Goal: Information Seeking & Learning: Learn about a topic

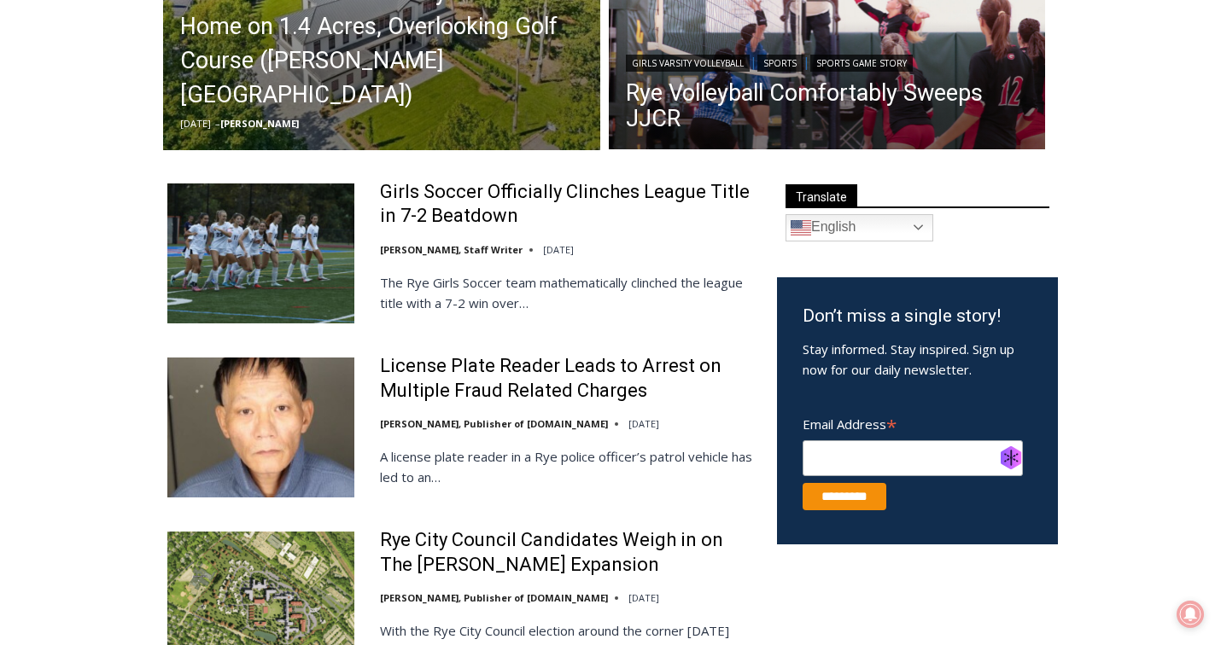
scroll to position [551, 0]
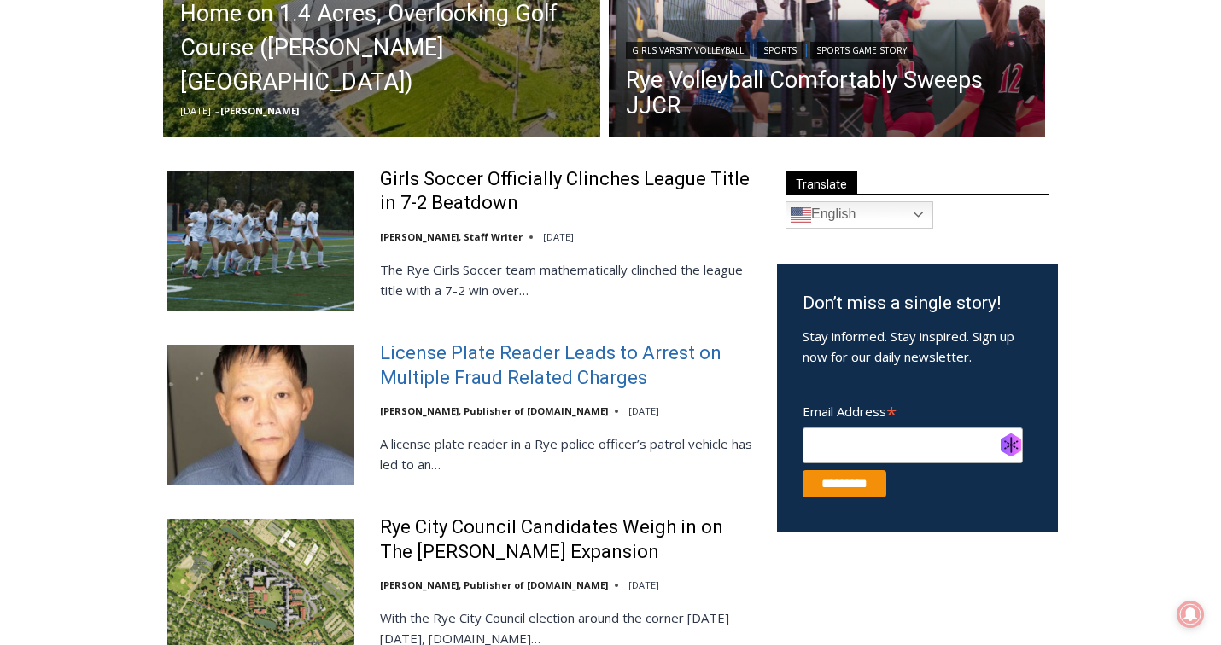
click at [471, 368] on link "License Plate Reader Leads to Arrest on Multiple Fraud Related Charges" at bounding box center [567, 365] width 375 height 49
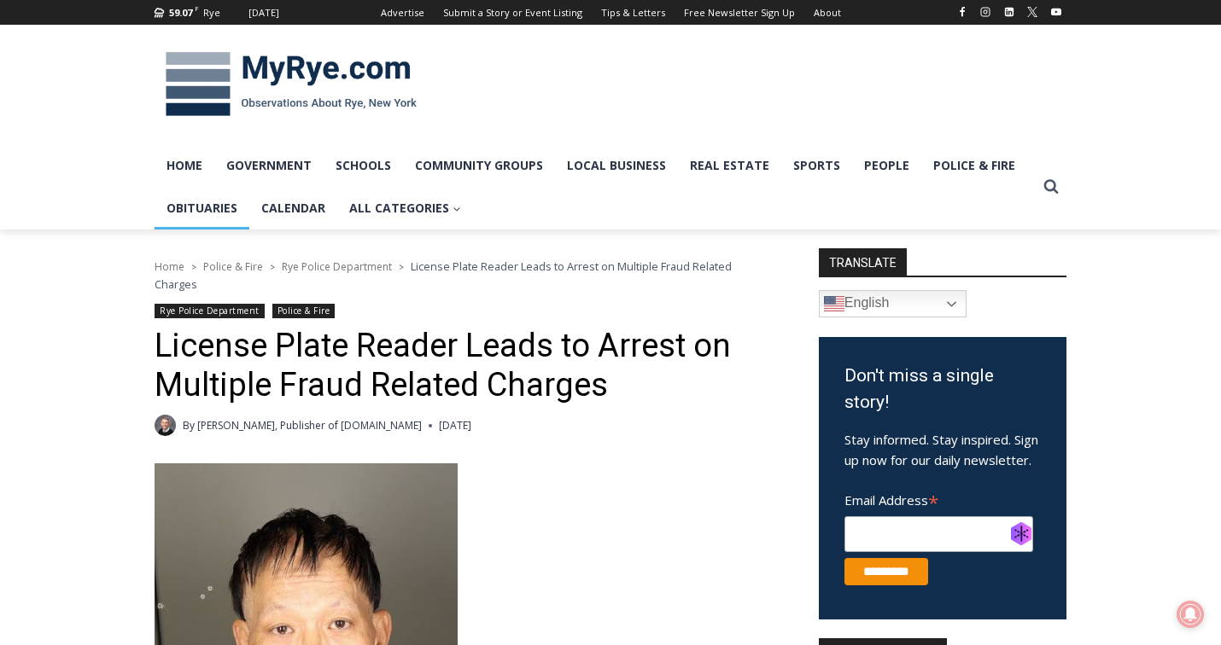
click at [196, 201] on link "Obituaries" at bounding box center [202, 208] width 95 height 43
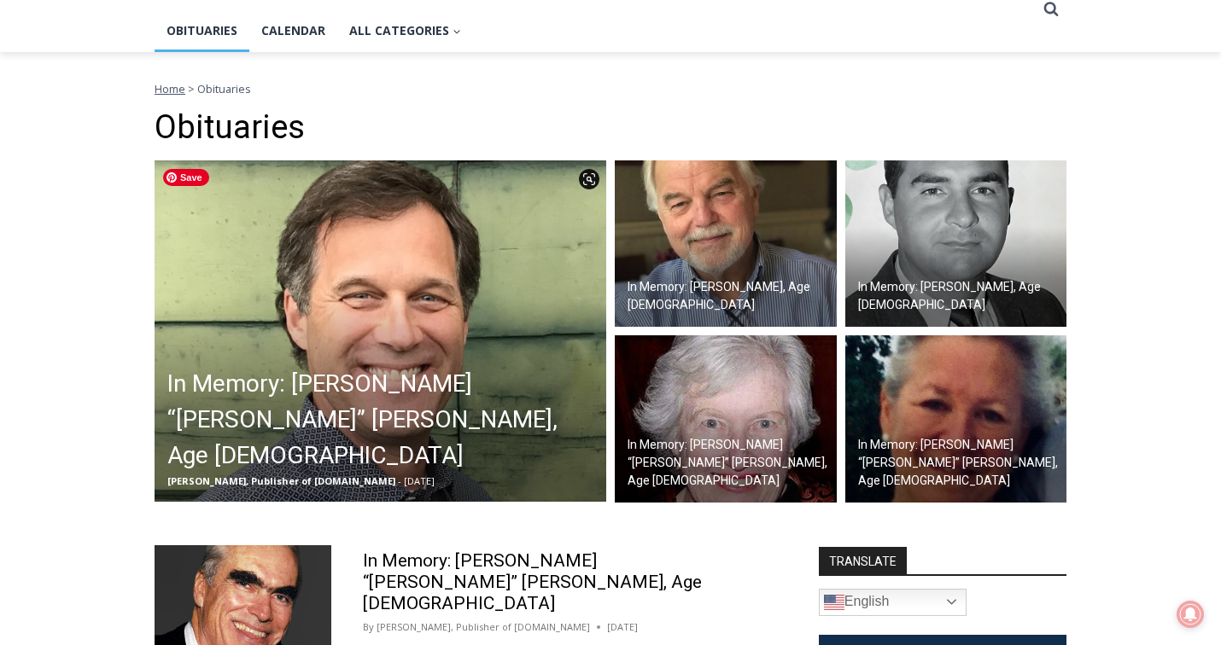
scroll to position [182, 0]
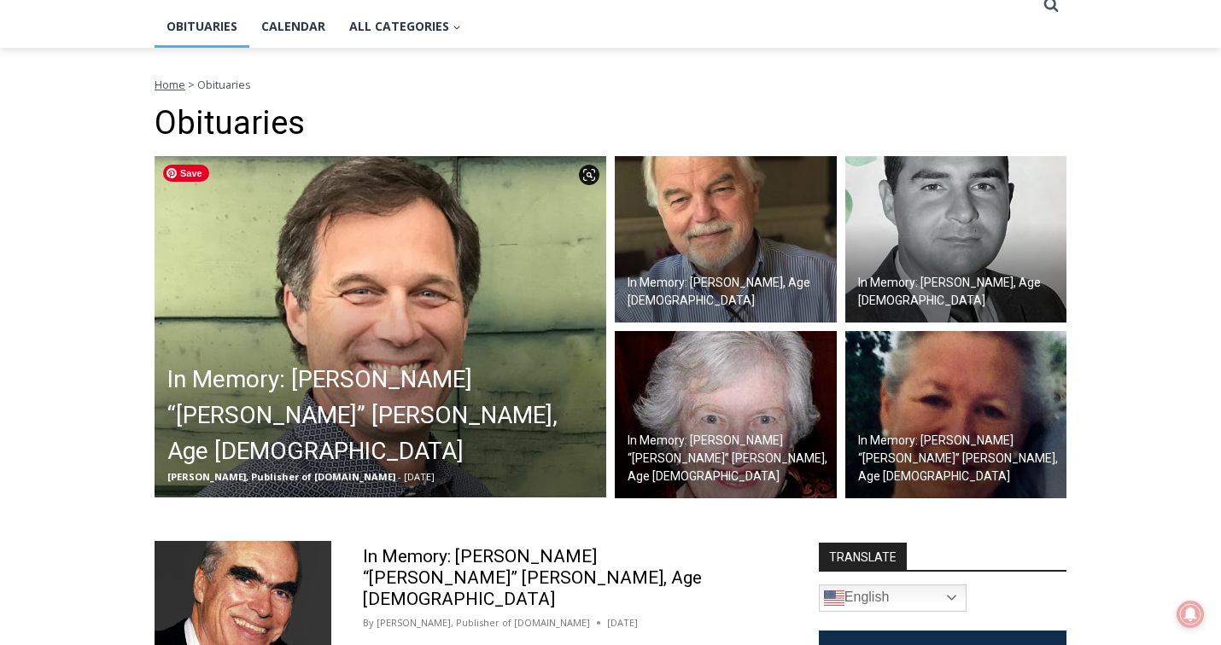
click at [390, 348] on img at bounding box center [381, 326] width 452 height 341
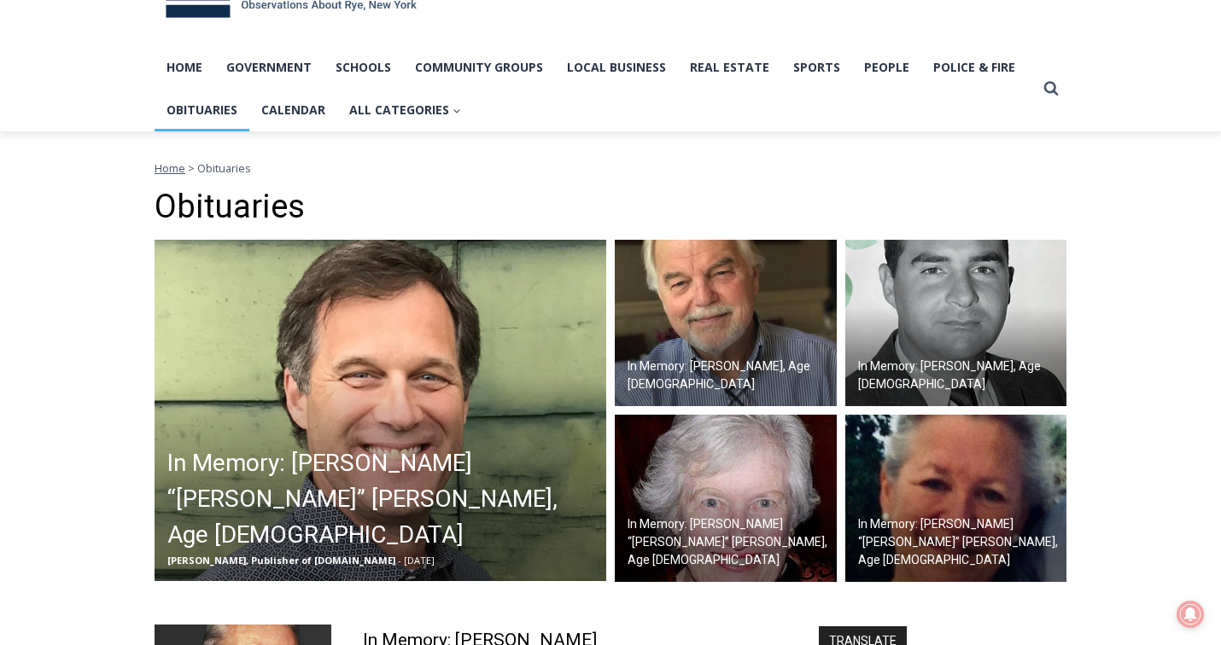
scroll to position [60, 0]
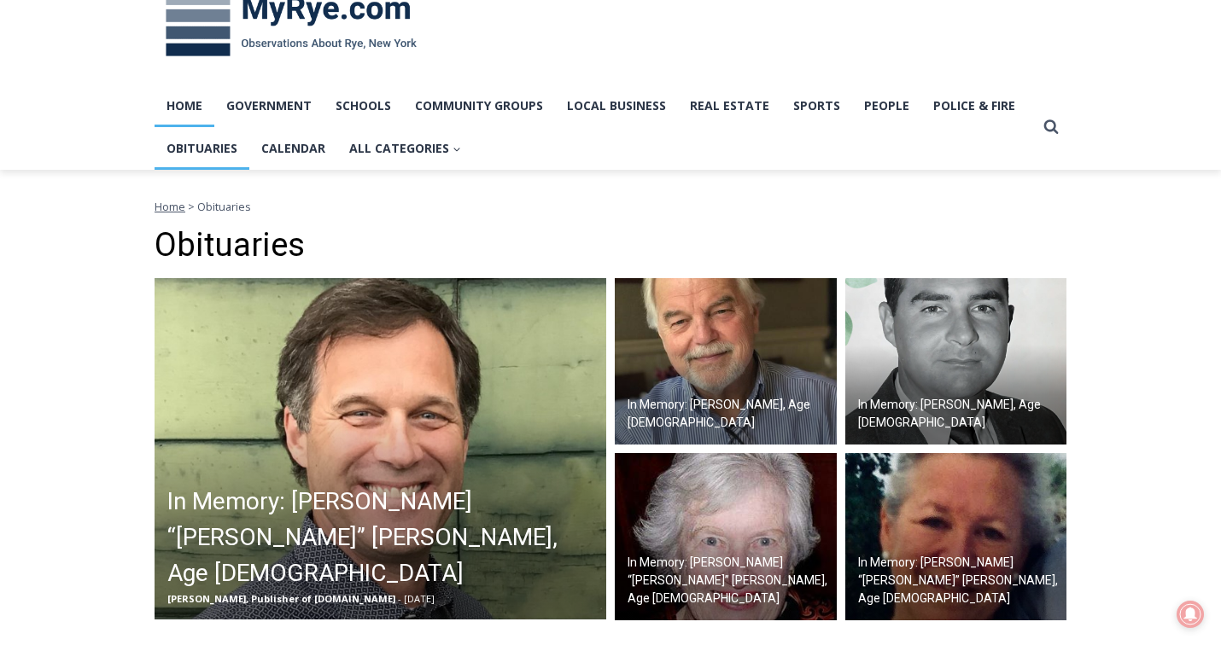
click at [185, 101] on link "Home" at bounding box center [185, 106] width 60 height 43
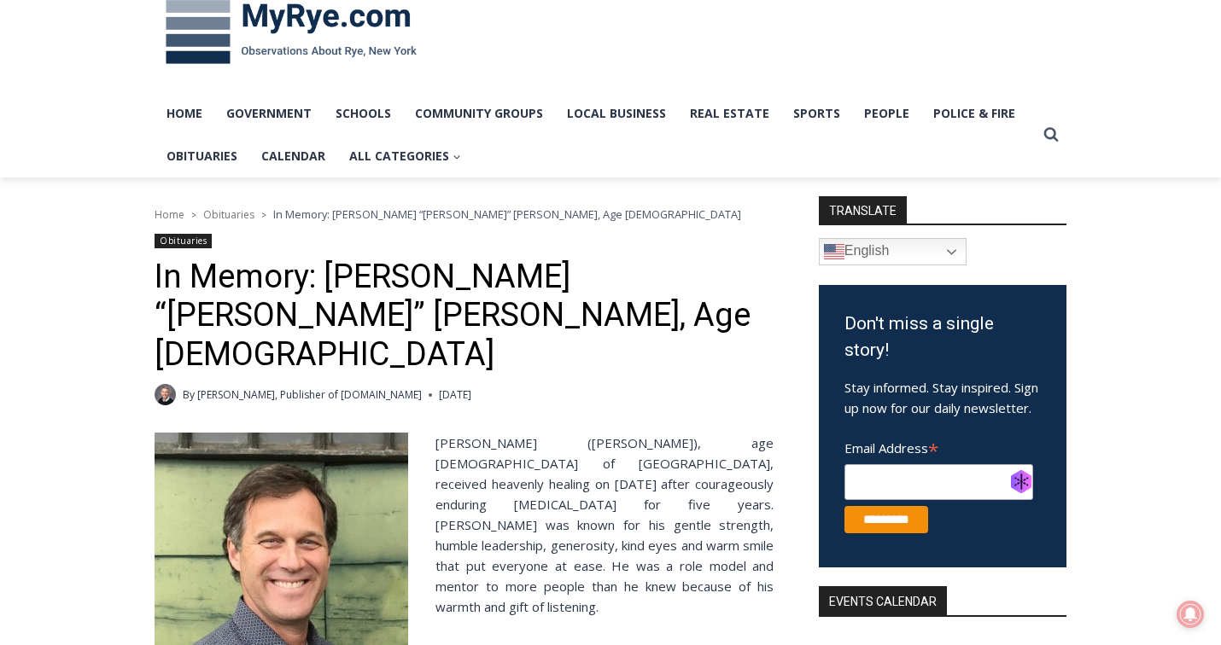
scroll to position [58, 0]
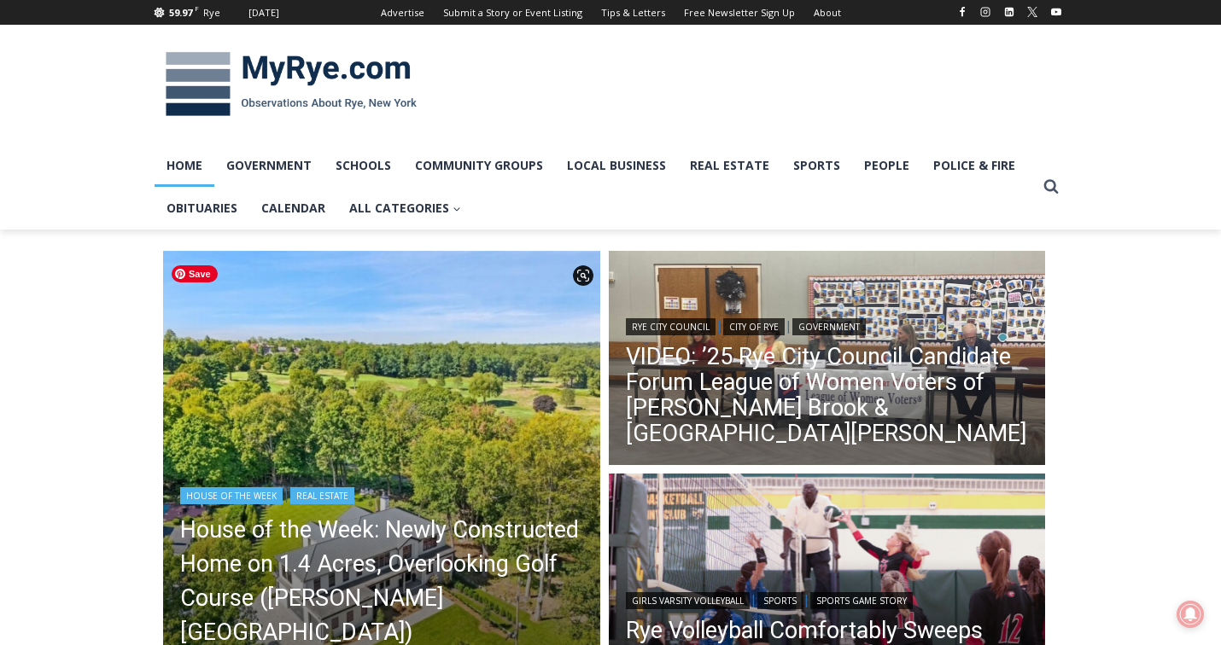
click at [347, 357] on img "Read More House of the Week: Newly Constructed Home on 1.4 Acres, Overlooking G…" at bounding box center [381, 469] width 437 height 437
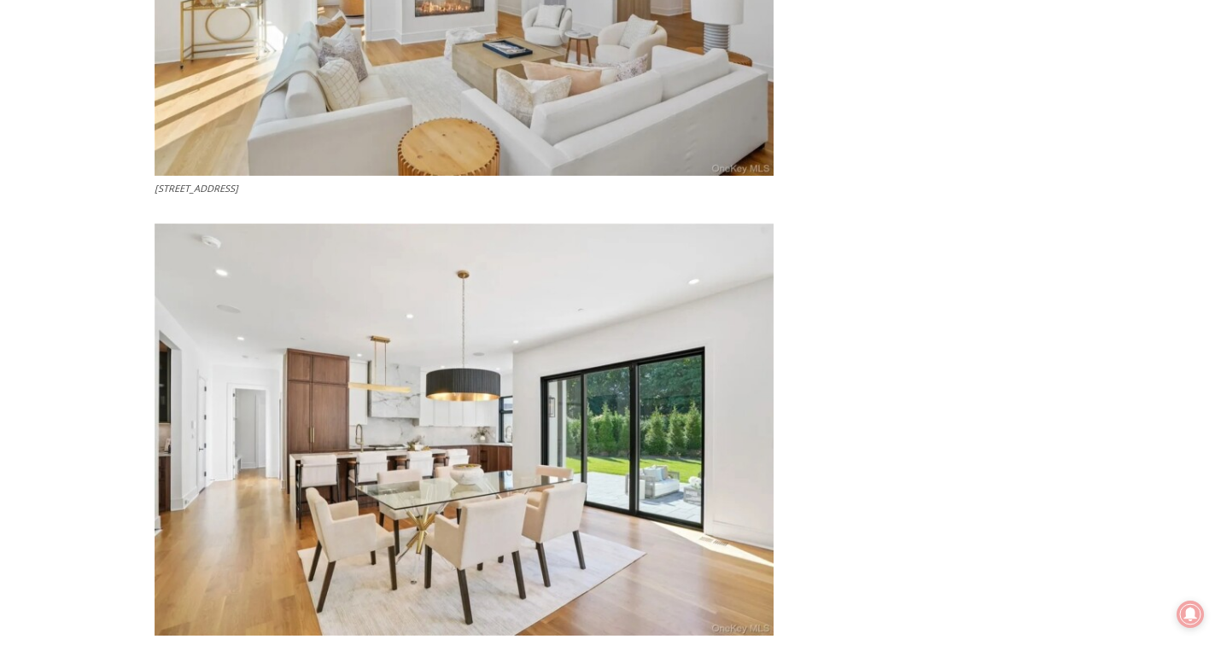
scroll to position [2922, 0]
